Goal: Information Seeking & Learning: Learn about a topic

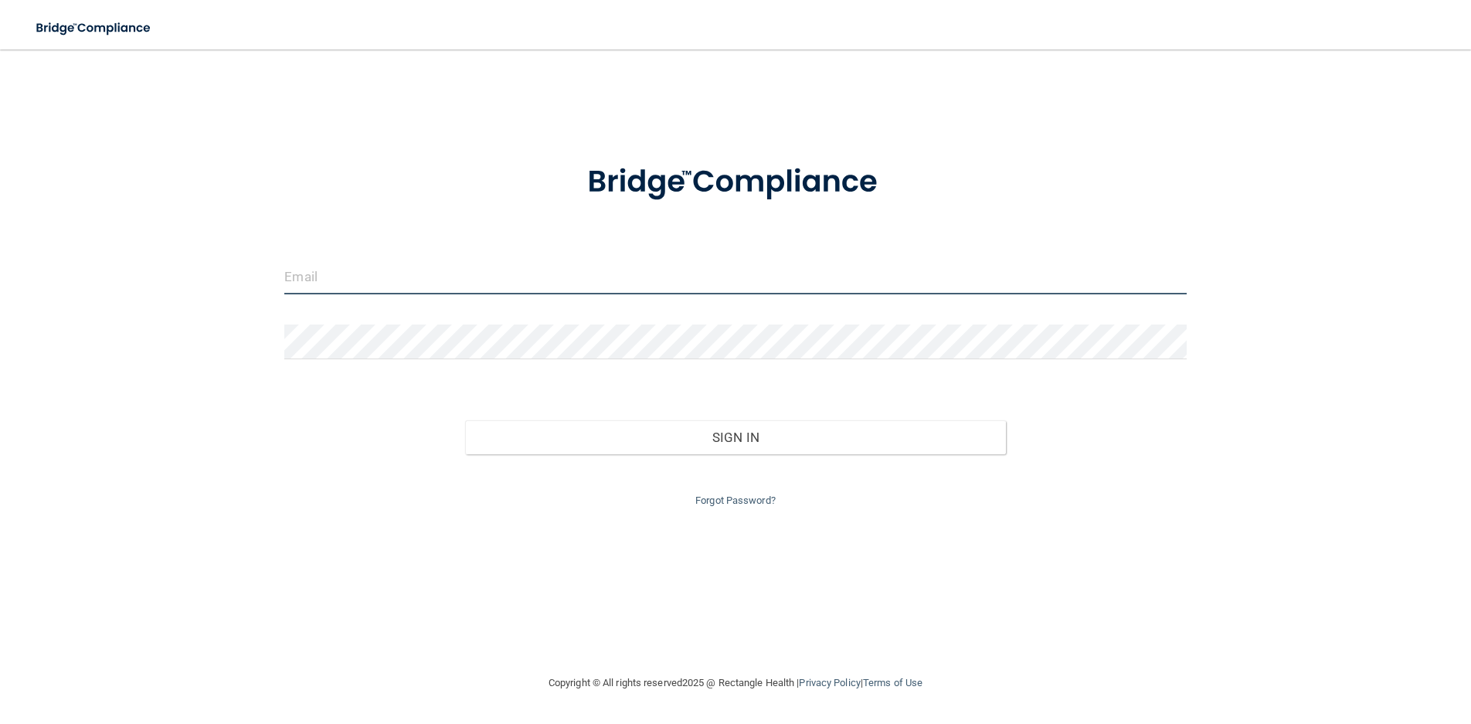
click at [490, 266] on input "email" at bounding box center [735, 277] width 902 height 35
type input "[EMAIL_ADDRESS][DOMAIN_NAME]"
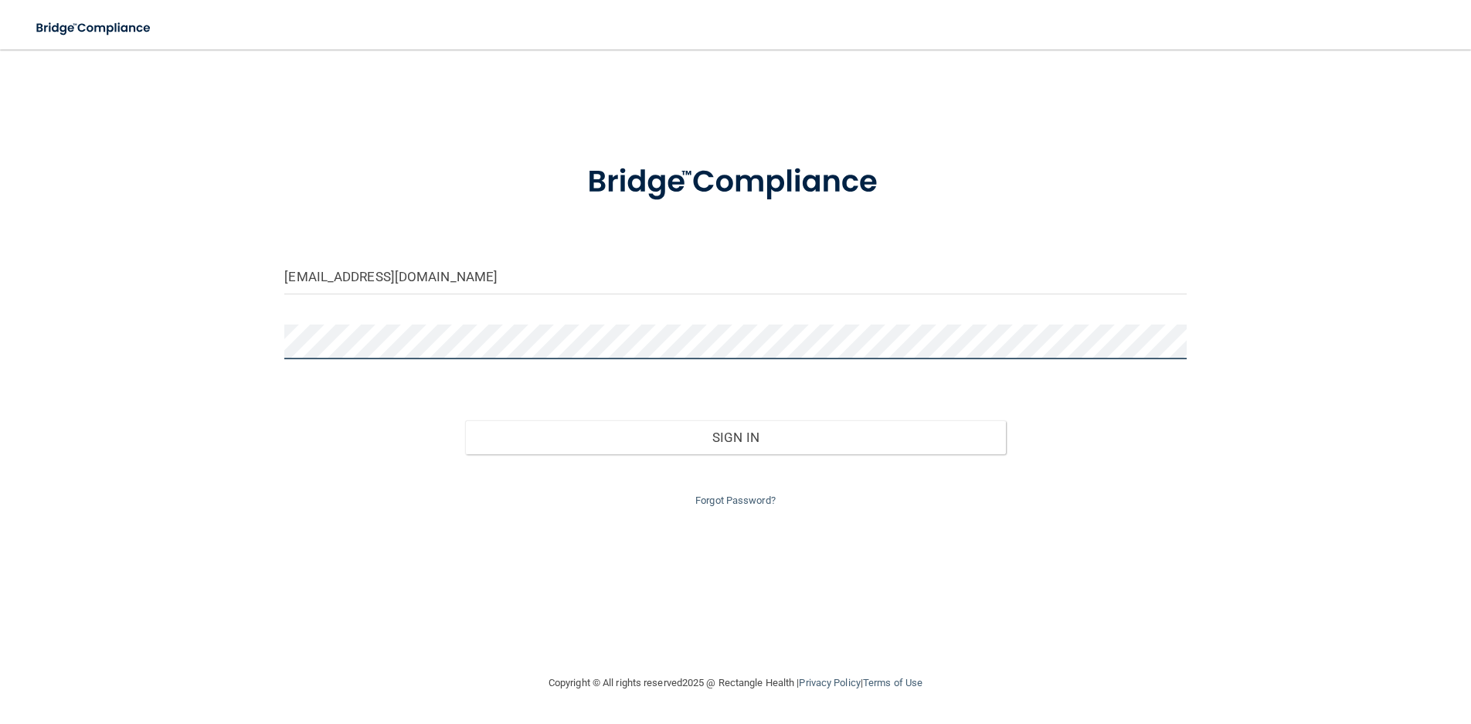
click at [465, 420] on button "Sign In" at bounding box center [735, 437] width 541 height 34
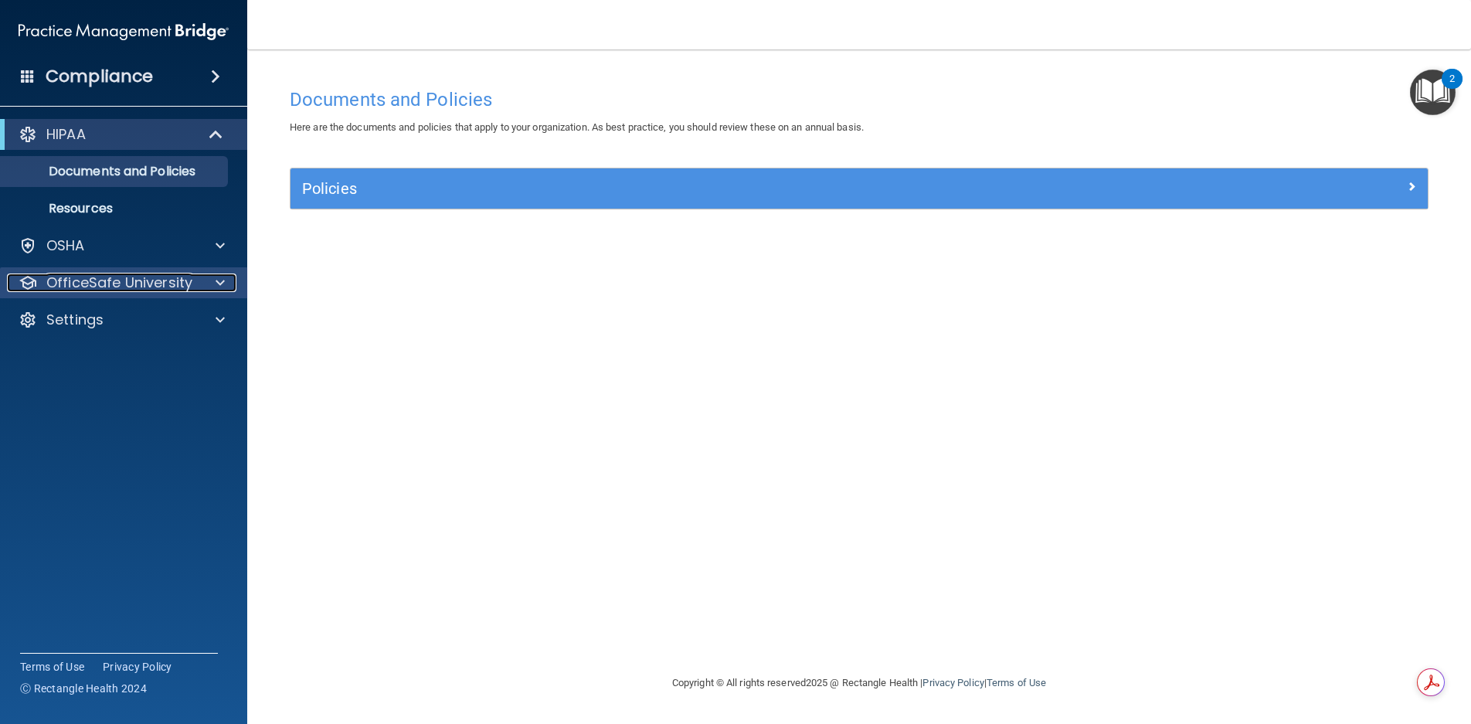
click at [92, 291] on p "OfficeSafe University" at bounding box center [119, 283] width 146 height 19
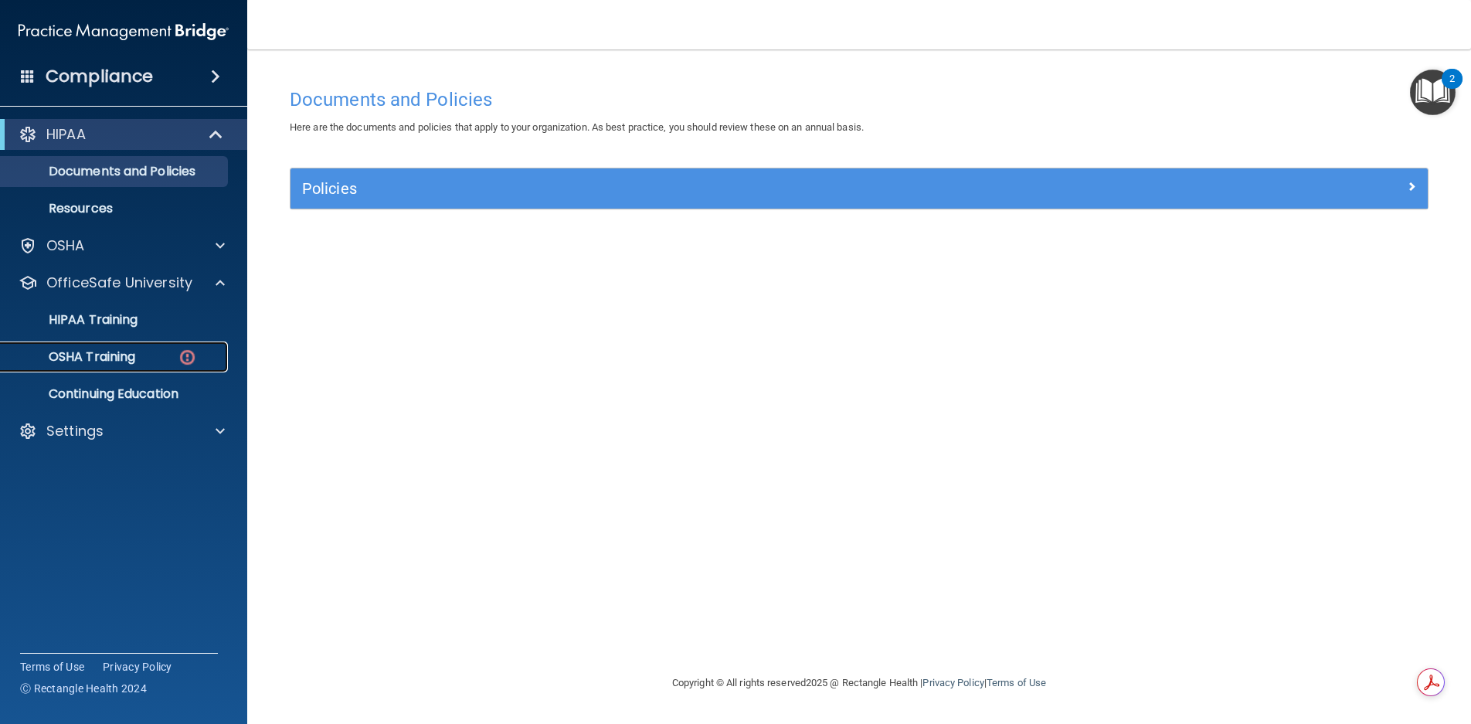
click at [181, 355] on img at bounding box center [187, 357] width 19 height 19
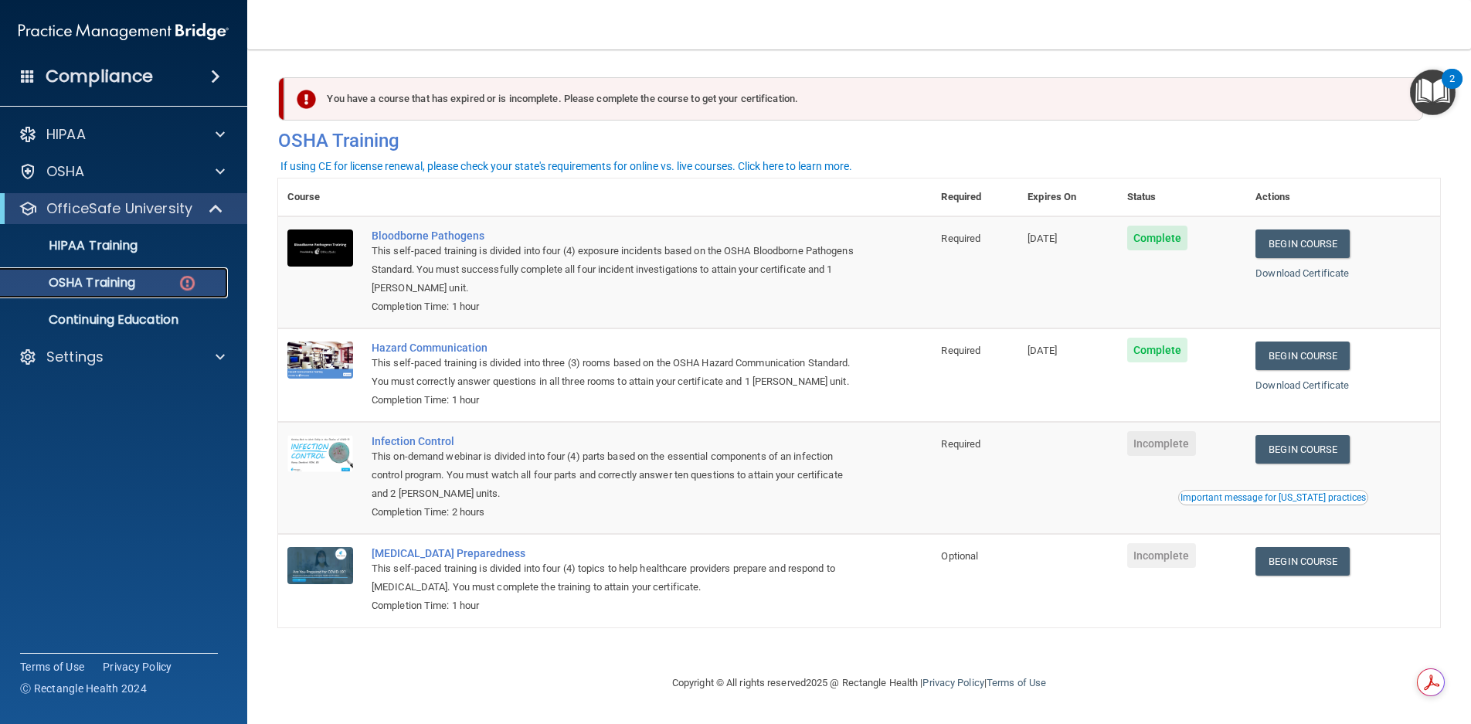
scroll to position [5, 0]
click at [1274, 461] on link "Begin Course" at bounding box center [1303, 449] width 94 height 29
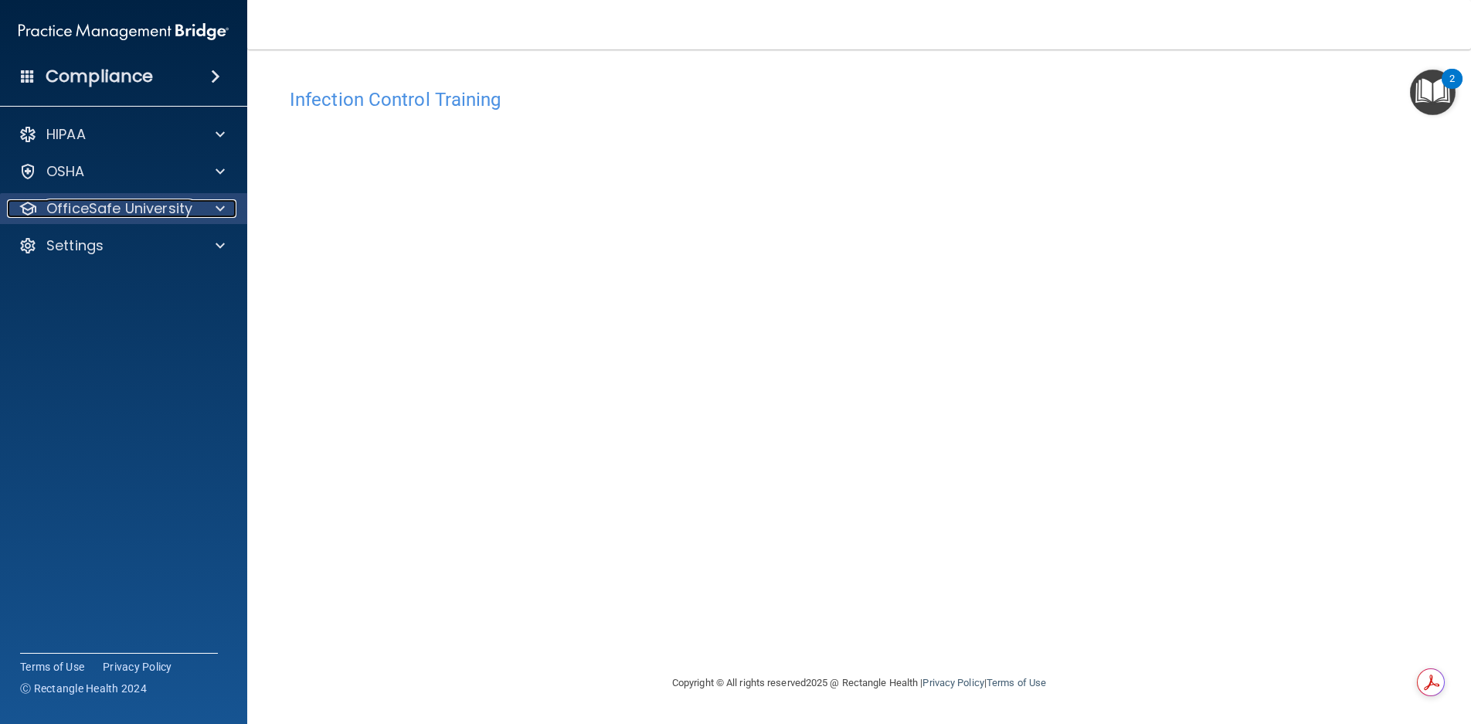
click at [144, 203] on p "OfficeSafe University" at bounding box center [119, 208] width 146 height 19
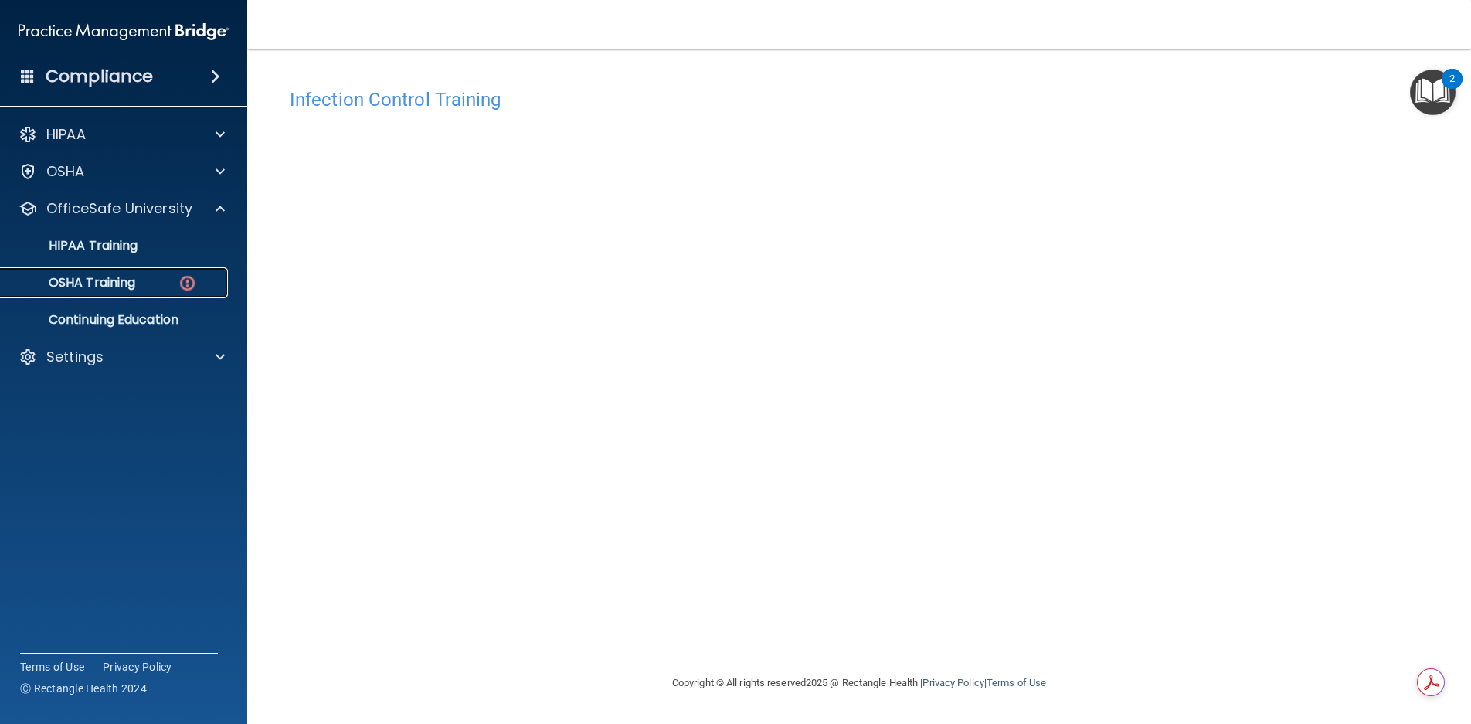
click at [140, 281] on div "OSHA Training" at bounding box center [115, 282] width 211 height 15
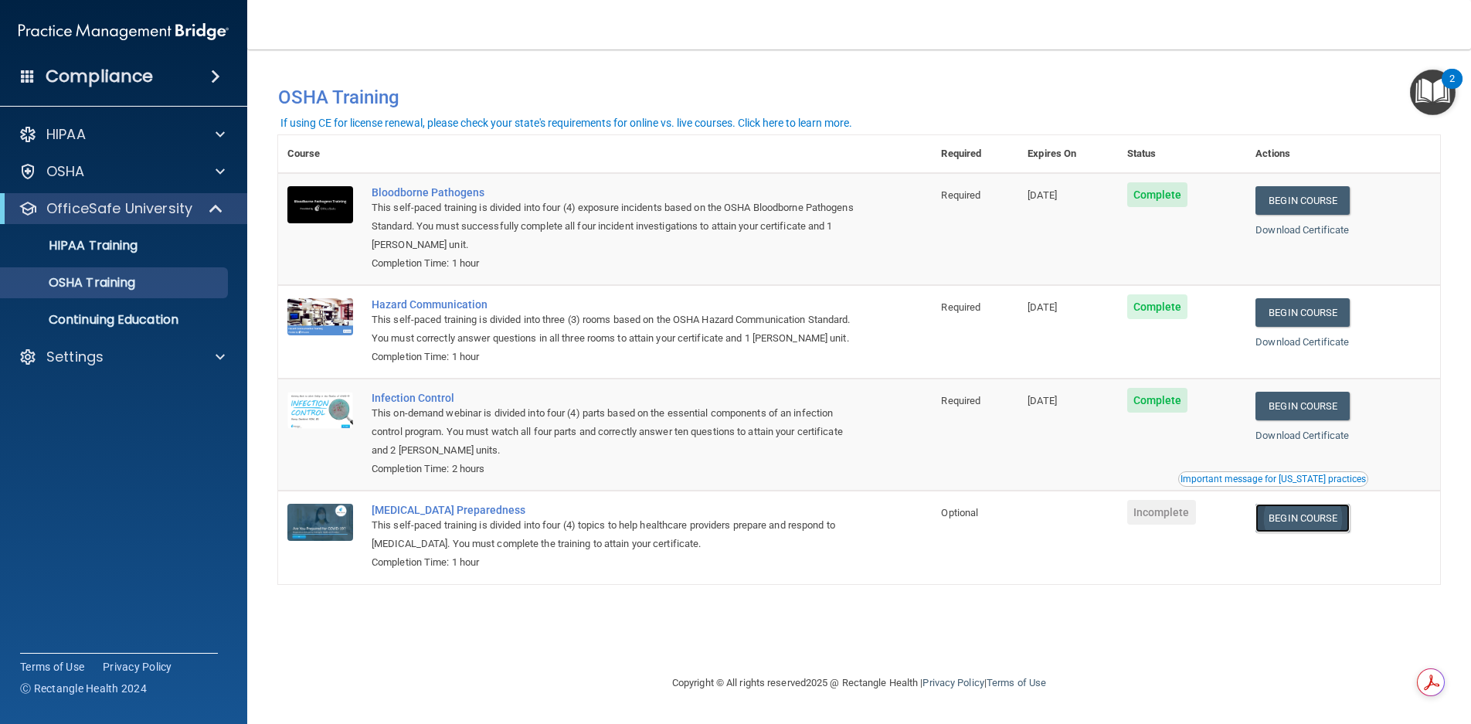
click at [1306, 532] on link "Begin Course" at bounding box center [1303, 518] width 94 height 29
